Goal: Information Seeking & Learning: Learn about a topic

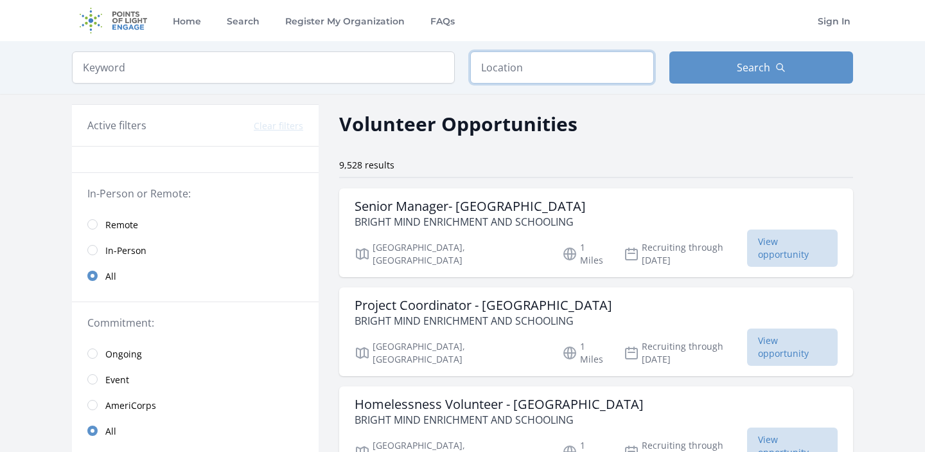
click at [518, 65] on input "text" at bounding box center [562, 67] width 184 height 32
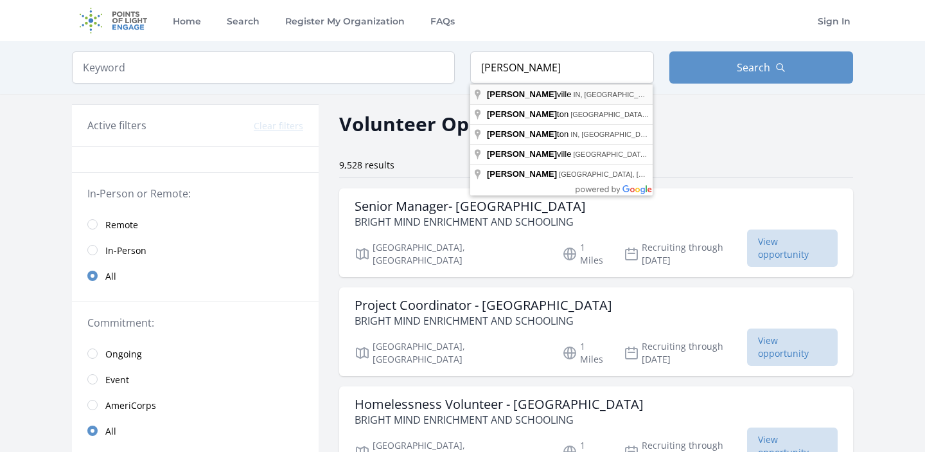
type input "[GEOGRAPHIC_DATA], [GEOGRAPHIC_DATA], [GEOGRAPHIC_DATA]"
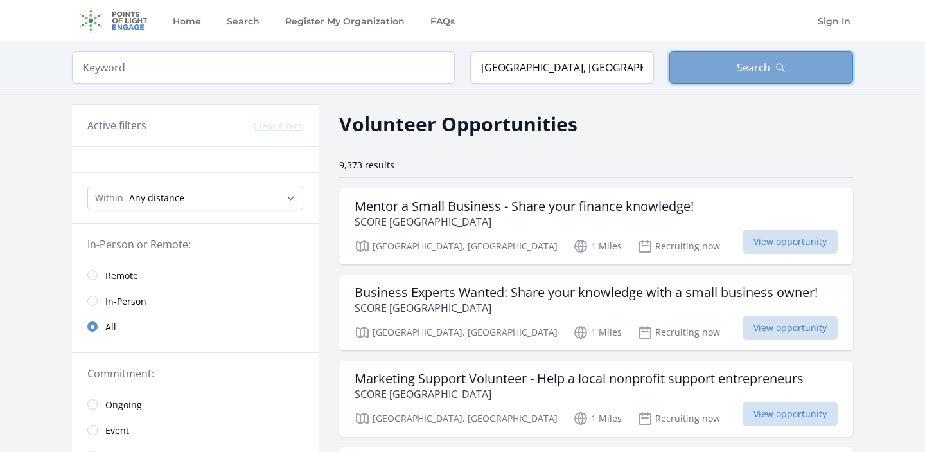
click at [718, 67] on button "Search" at bounding box center [761, 67] width 184 height 32
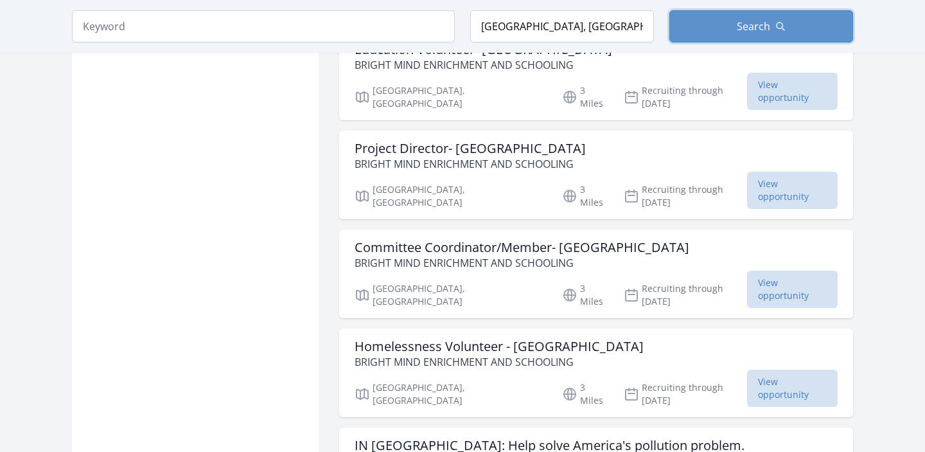
scroll to position [4563, 0]
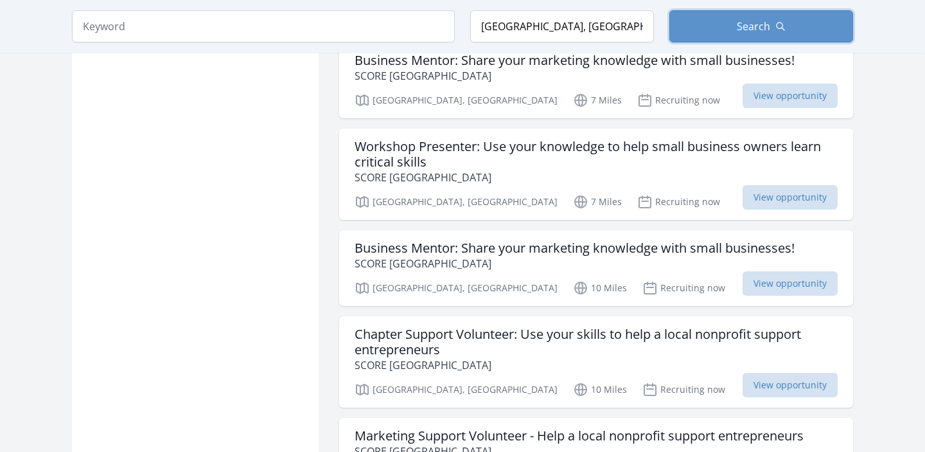
scroll to position [6285, 0]
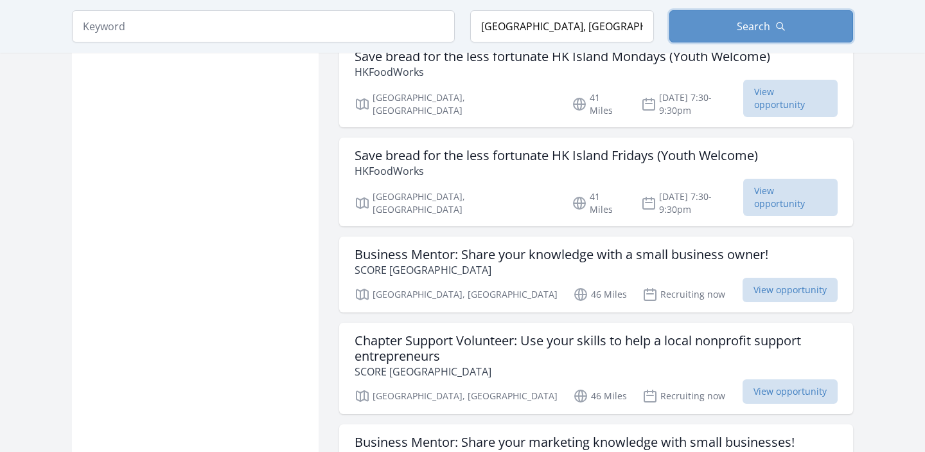
scroll to position [10296, 0]
